Goal: Information Seeking & Learning: Learn about a topic

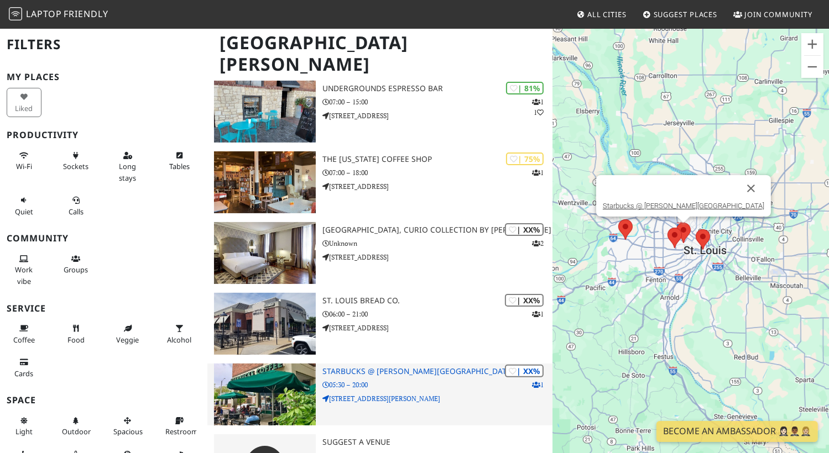
scroll to position [151, 0]
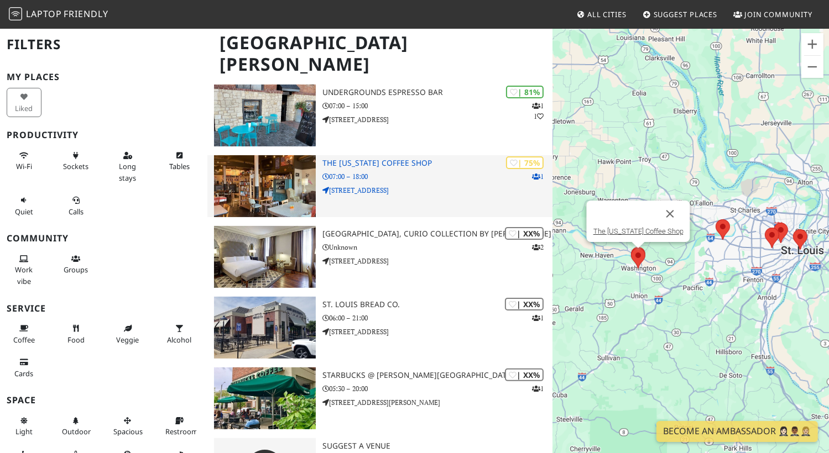
click at [398, 159] on h3 "The Washington Coffee Shop" at bounding box center [437, 163] width 230 height 9
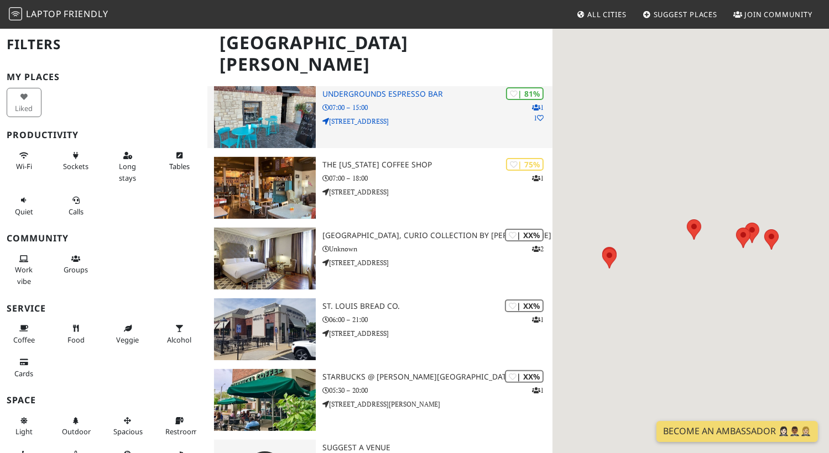
scroll to position [151, 0]
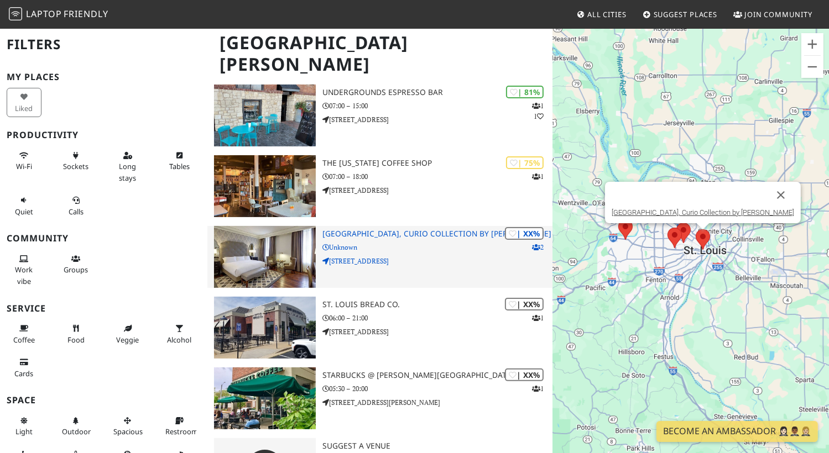
click at [418, 234] on h3 "[GEOGRAPHIC_DATA], Curio Collection by [PERSON_NAME]" at bounding box center [437, 233] width 230 height 9
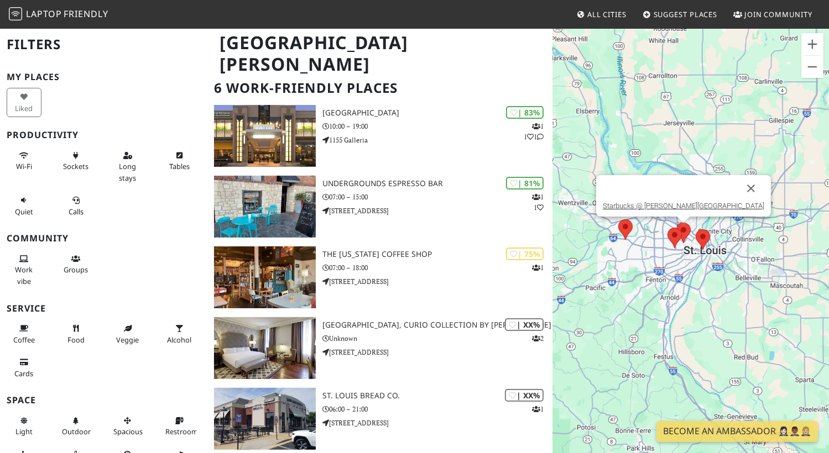
scroll to position [0, 0]
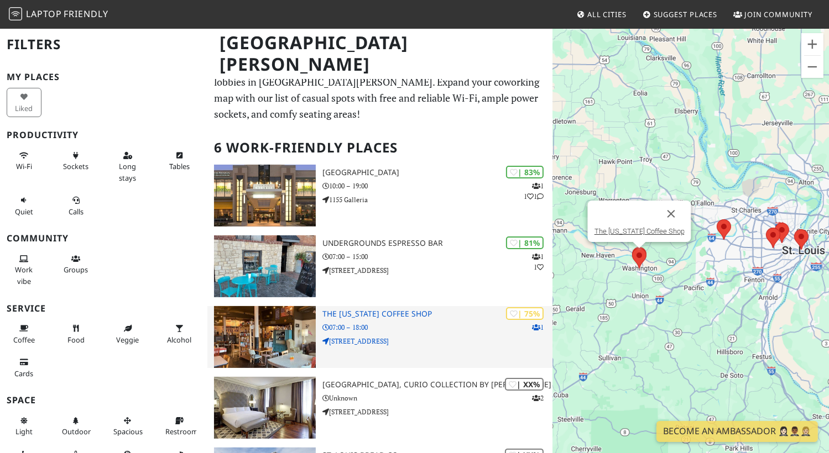
click at [380, 313] on h3 "The Washington Coffee Shop" at bounding box center [437, 314] width 230 height 9
